Goal: Use online tool/utility: Use online tool/utility

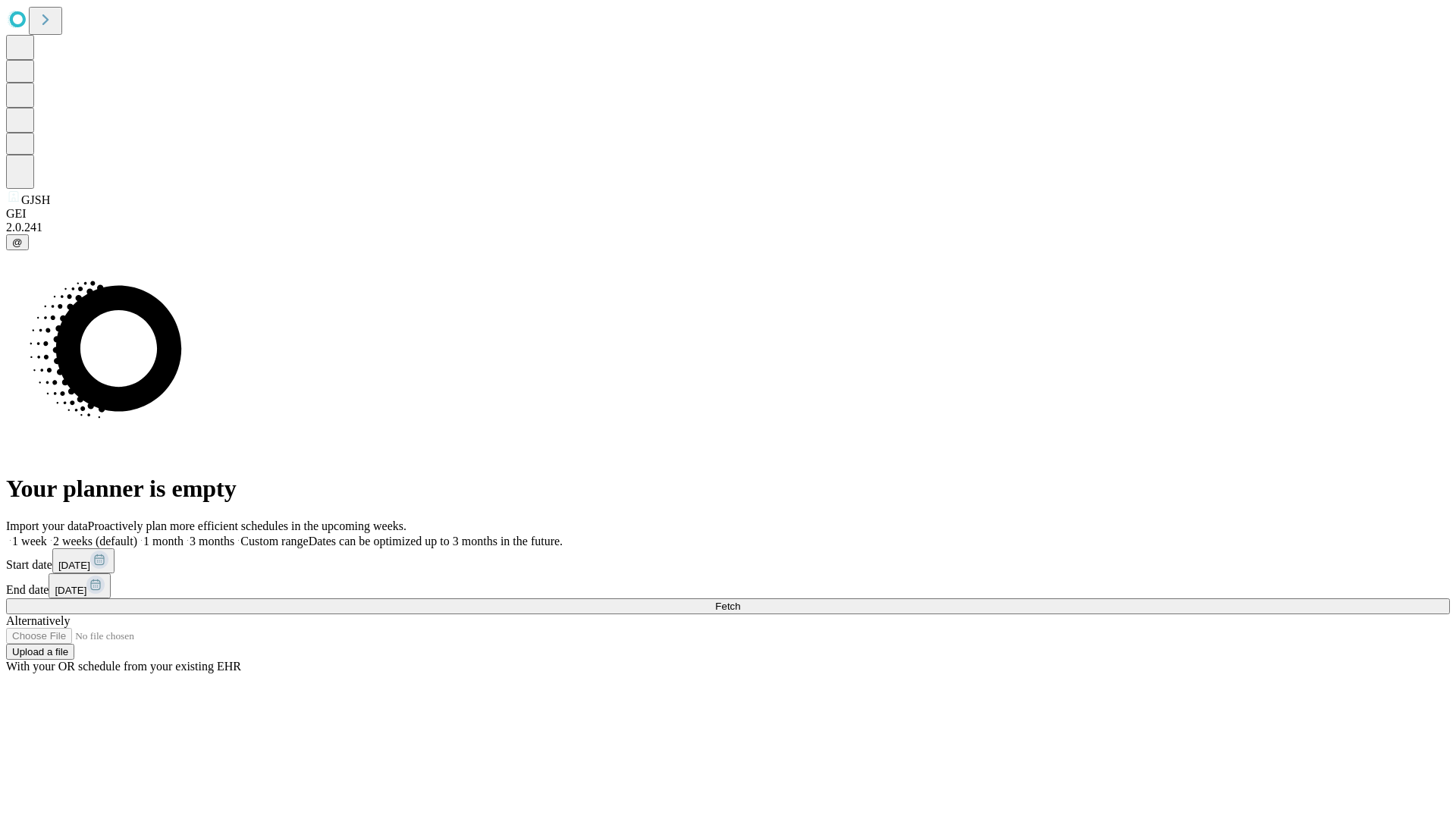
click at [740, 601] on span "Fetch" at bounding box center [728, 606] width 25 height 11
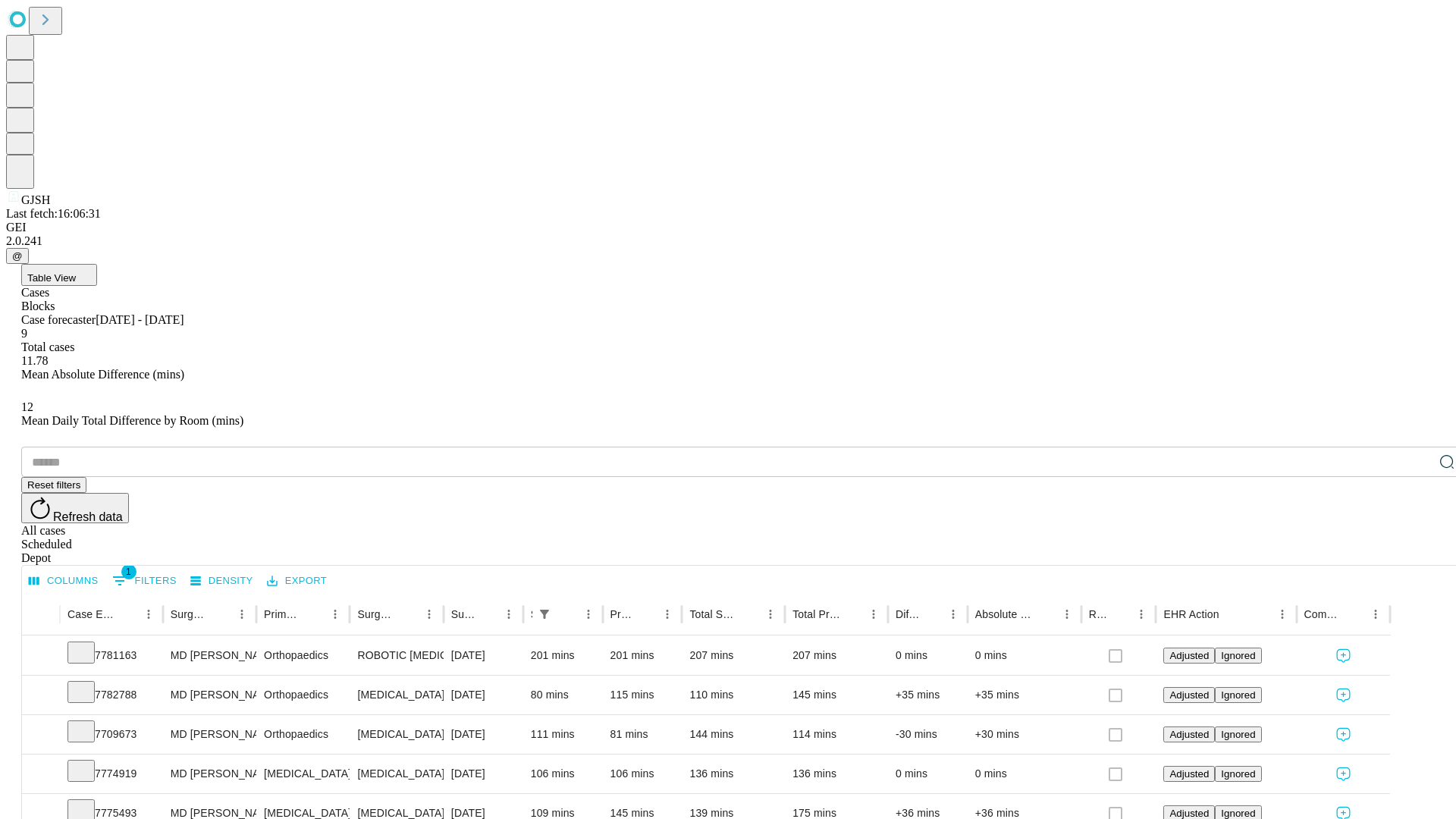
click at [76, 273] on span "Table View" at bounding box center [52, 278] width 49 height 11
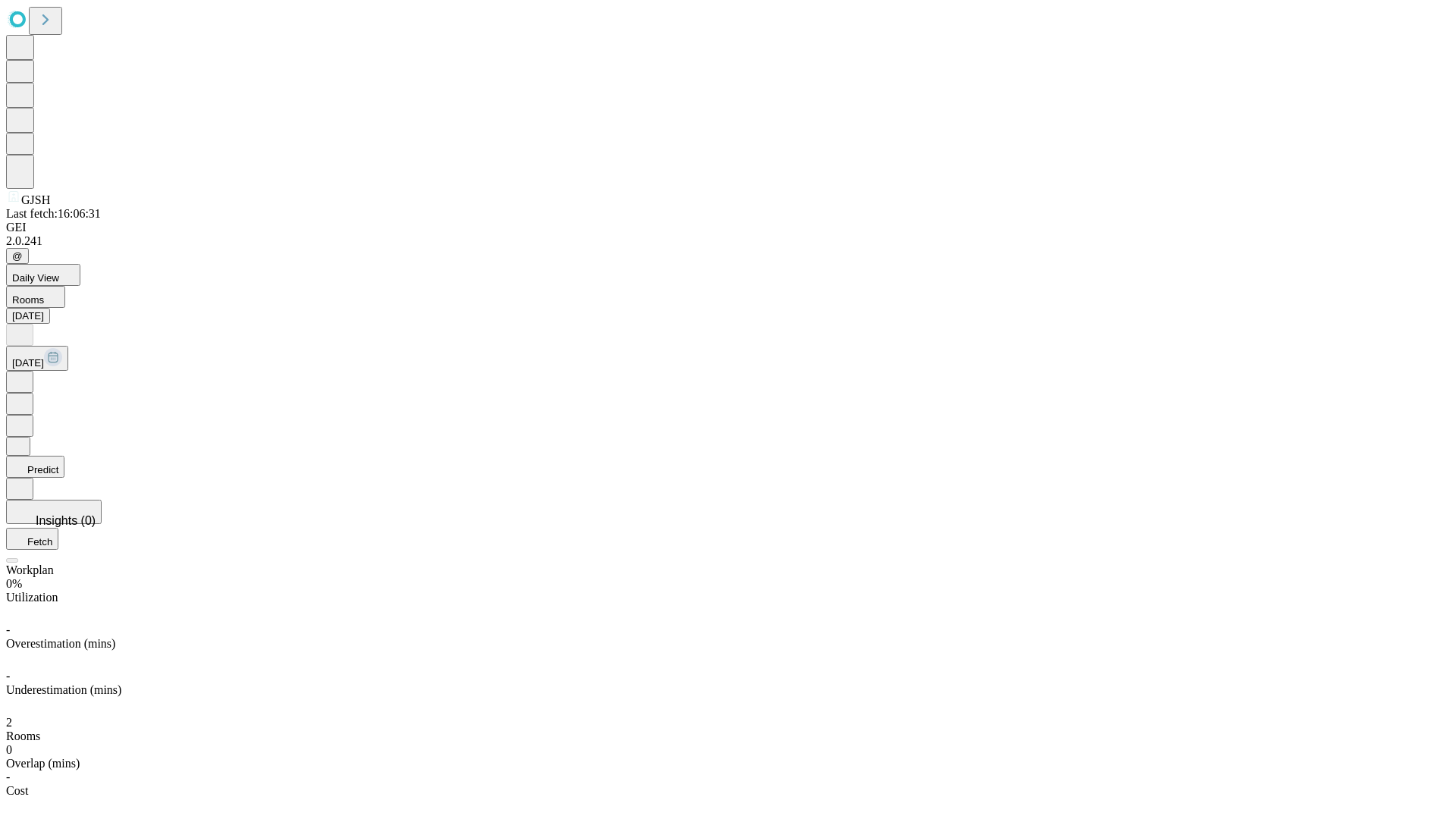
click at [65, 456] on button "Predict" at bounding box center [35, 466] width 58 height 22
